Goal: Transaction & Acquisition: Subscribe to service/newsletter

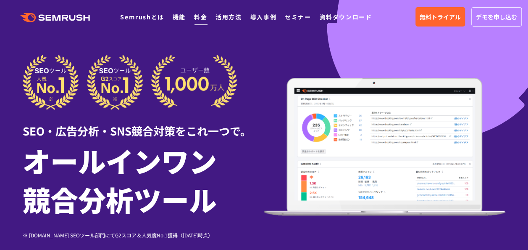
click at [199, 14] on link "料金" at bounding box center [200, 17] width 13 height 8
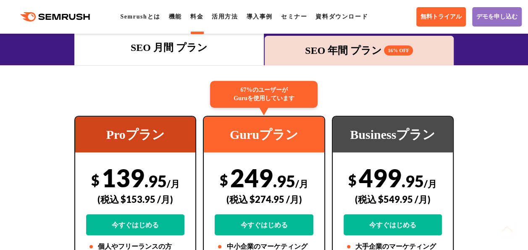
scroll to position [42, 0]
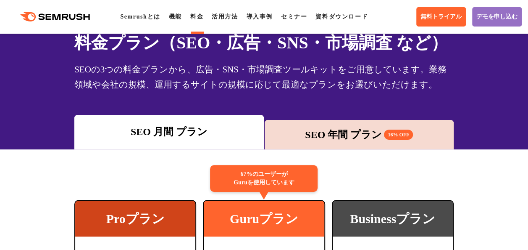
click at [352, 142] on div "SEO 年間 プラン 16% OFF" at bounding box center [359, 134] width 181 height 15
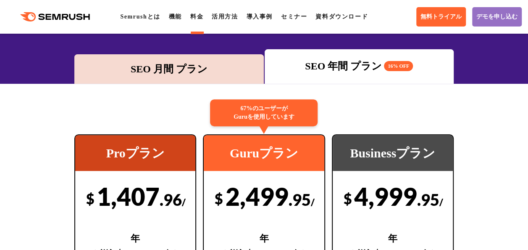
scroll to position [84, 0]
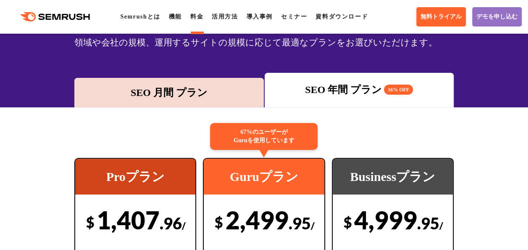
click at [201, 100] on div "SEO 月間 プラン" at bounding box center [169, 92] width 181 height 15
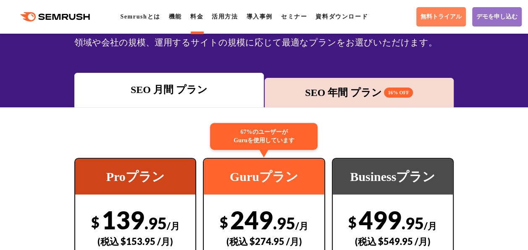
click at [443, 23] on link "無料トライアル" at bounding box center [441, 16] width 50 height 19
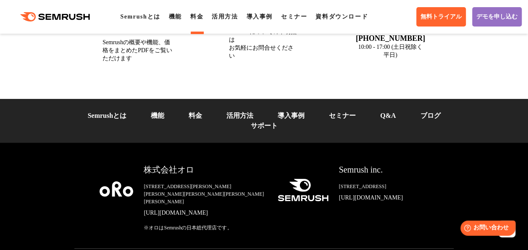
scroll to position [3151, 0]
